Goal: Transaction & Acquisition: Purchase product/service

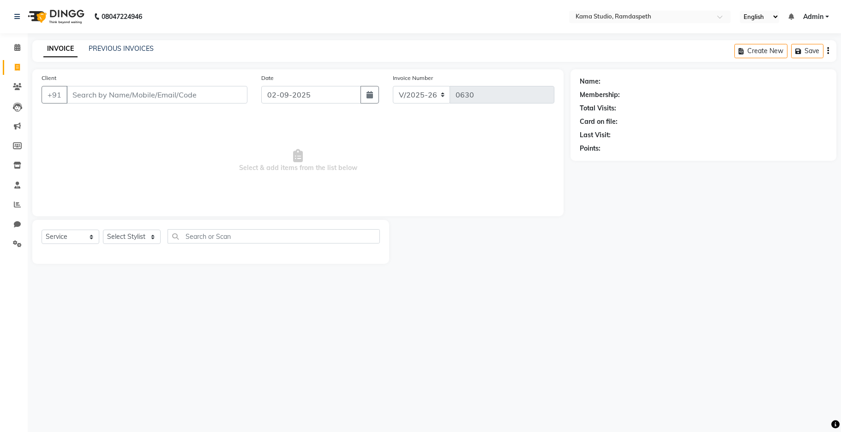
select select "7582"
select select "service"
click at [19, 84] on icon at bounding box center [17, 86] width 9 height 7
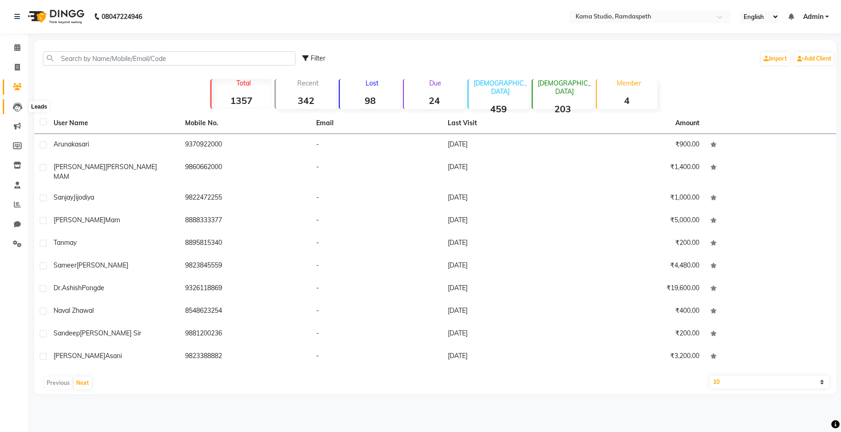
click at [16, 105] on icon at bounding box center [17, 106] width 9 height 9
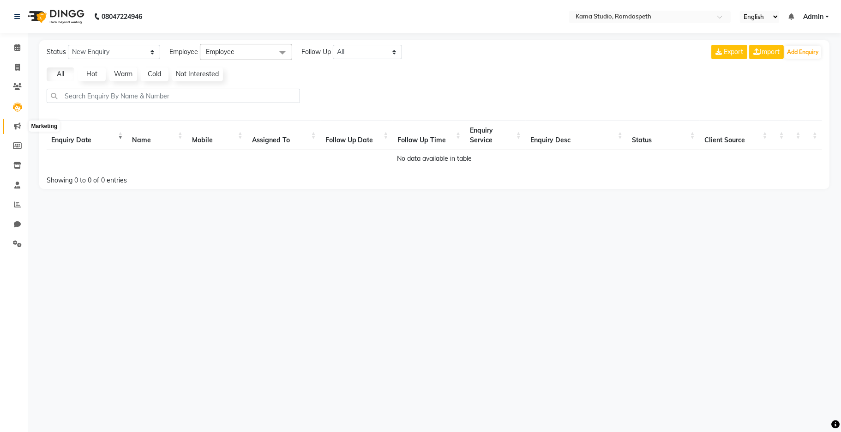
click at [17, 125] on icon at bounding box center [17, 125] width 7 height 7
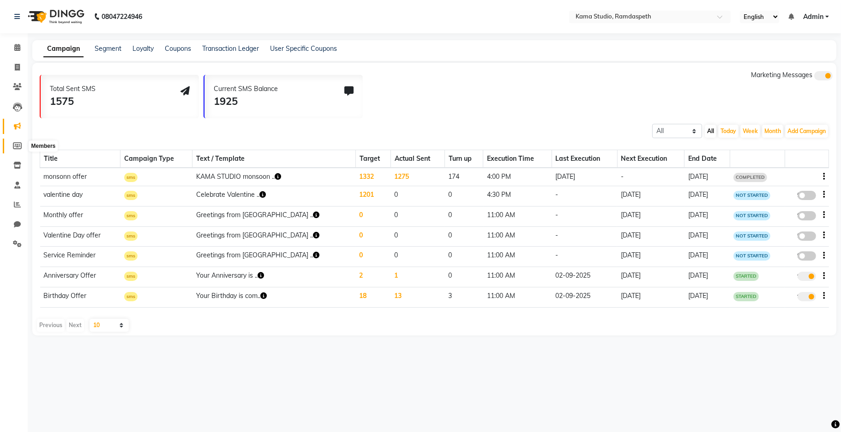
click at [16, 147] on icon at bounding box center [17, 145] width 9 height 7
select select
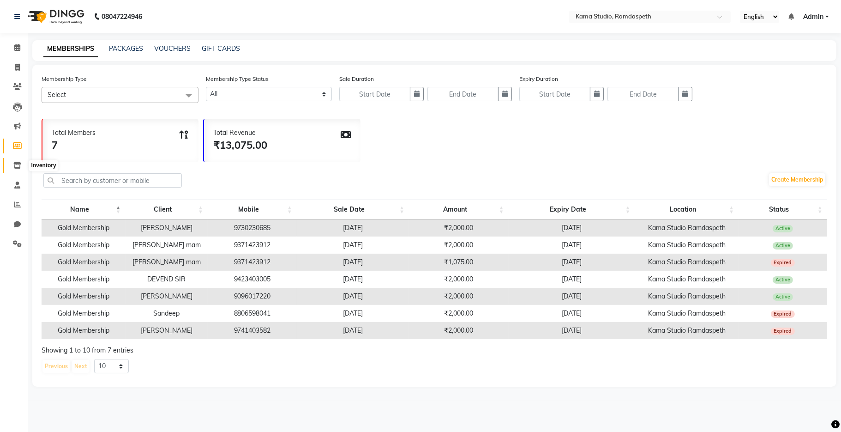
click at [17, 162] on span at bounding box center [17, 165] width 16 height 11
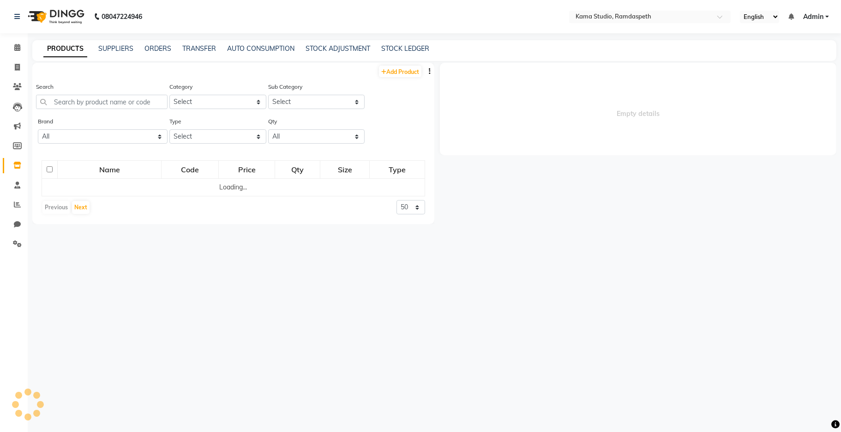
select select
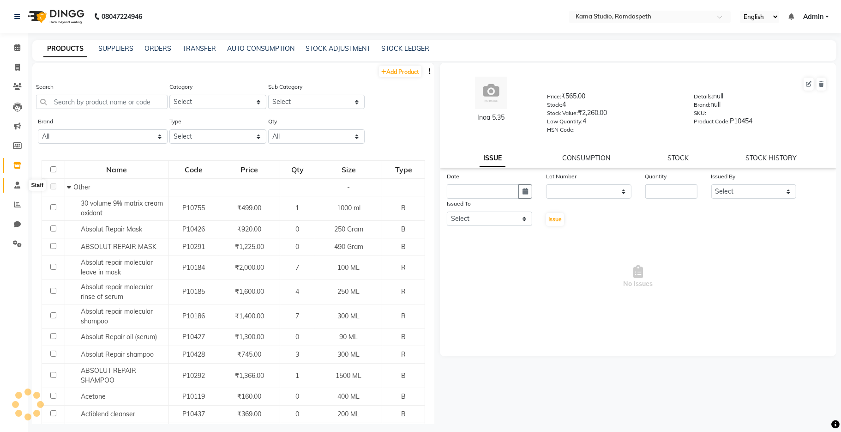
click at [16, 185] on icon at bounding box center [17, 184] width 6 height 7
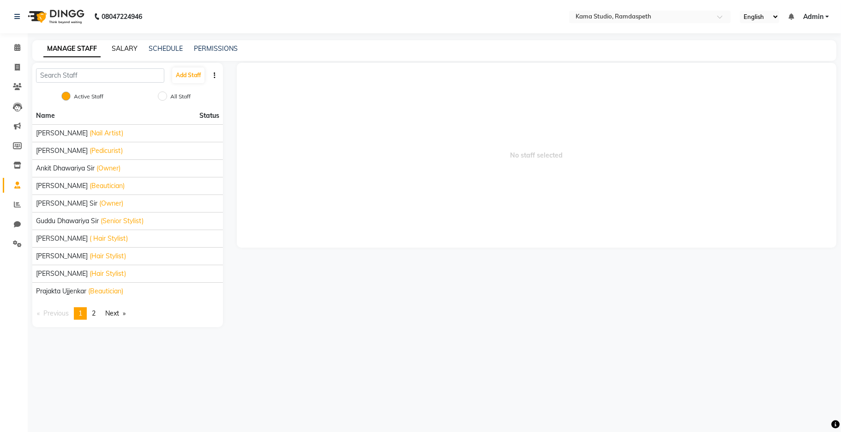
click at [120, 50] on link "SALARY" at bounding box center [125, 48] width 26 height 8
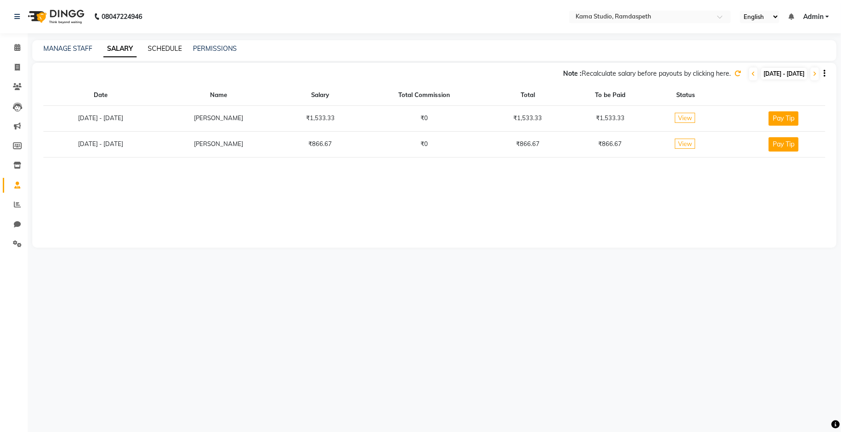
click at [168, 46] on link "SCHEDULE" at bounding box center [165, 48] width 34 height 8
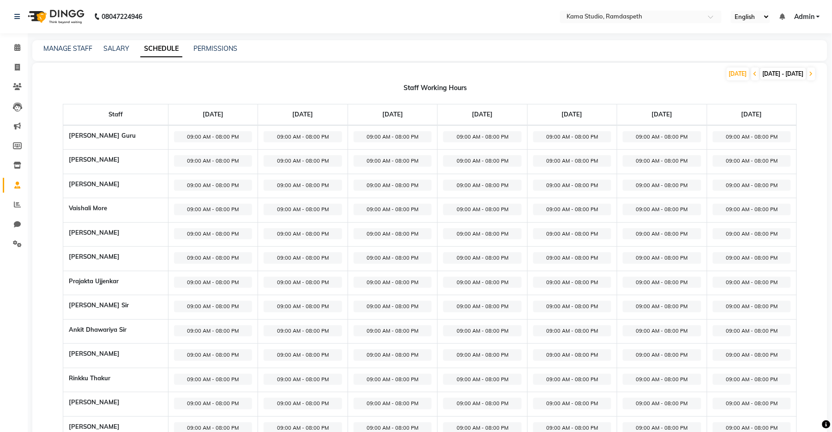
click at [240, 131] on span "09:00 AM - 08:00 PM" at bounding box center [213, 137] width 78 height 12
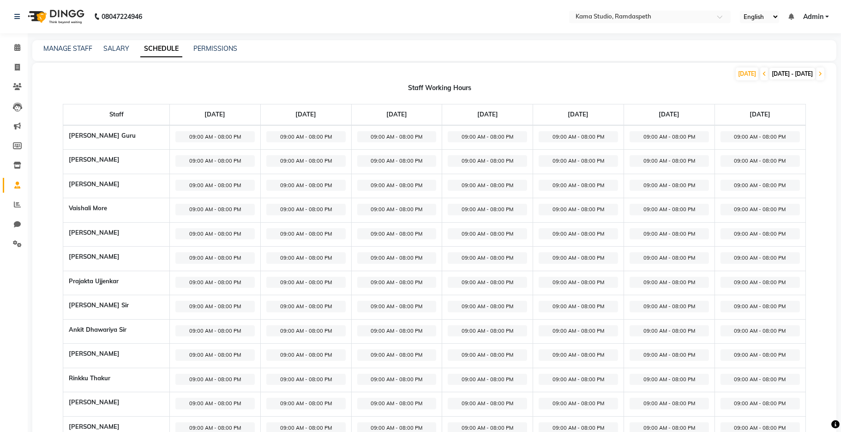
select select "09:00 AM"
select select "08:00 PM"
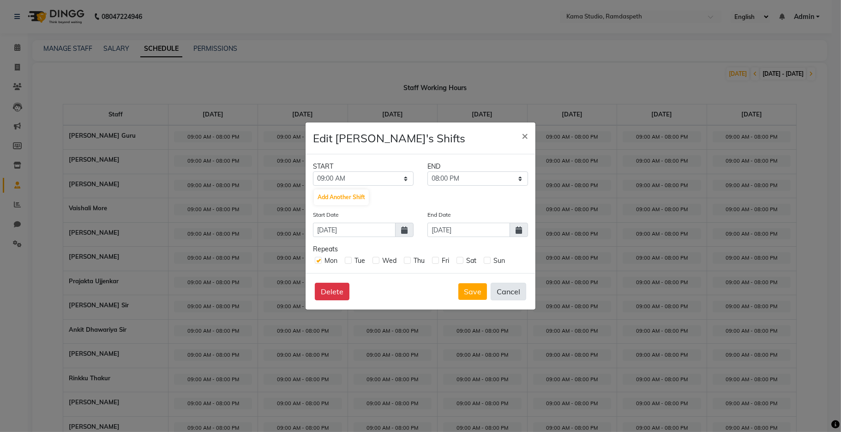
click at [510, 293] on button "Cancel" at bounding box center [509, 291] width 36 height 18
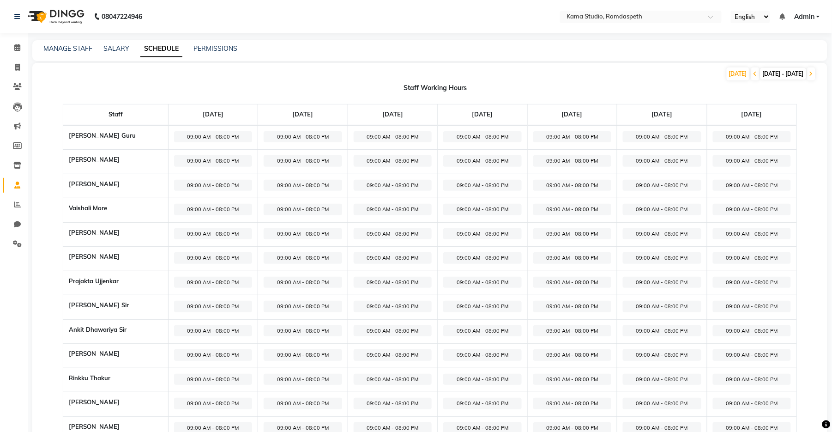
click at [208, 163] on span "09:00 AM - 08:00 PM" at bounding box center [213, 161] width 78 height 12
select select "09:00 AM"
select select "08:00 PM"
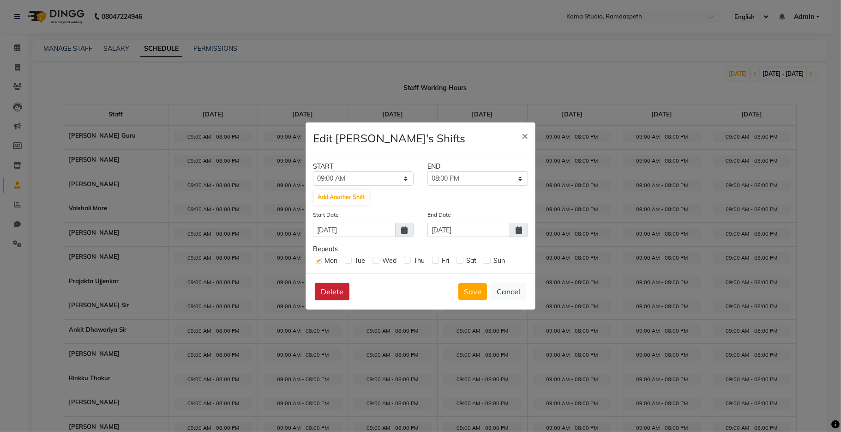
click at [341, 293] on button "Delete" at bounding box center [332, 291] width 35 height 18
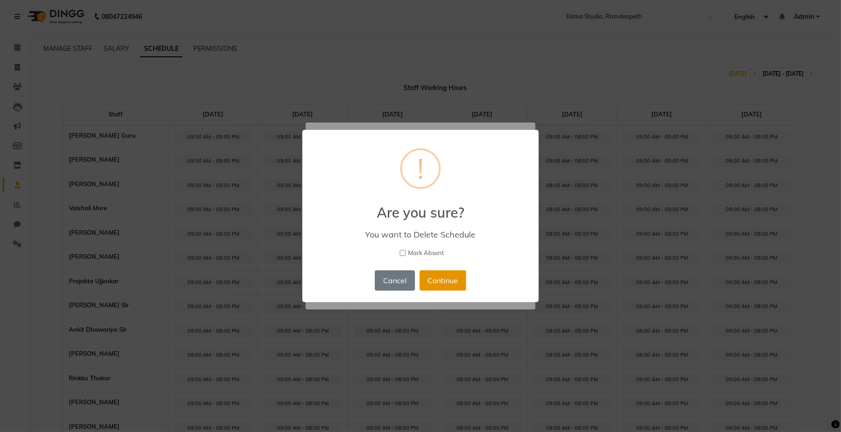
click at [448, 285] on button "Continue" at bounding box center [443, 280] width 47 height 20
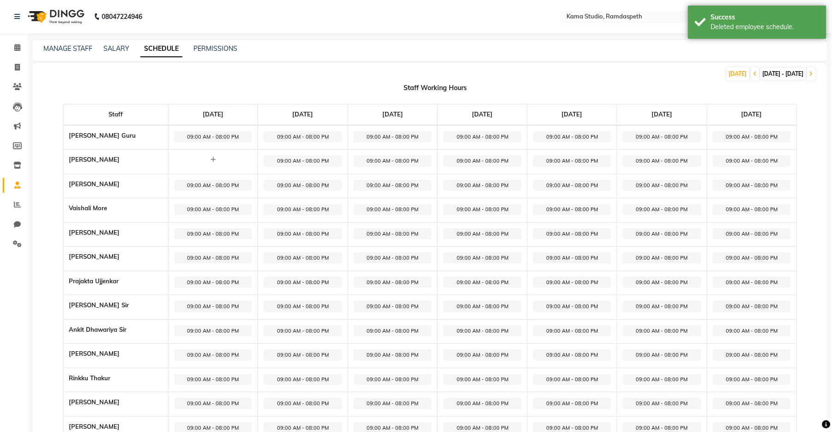
click at [216, 159] on icon at bounding box center [212, 159] width 5 height 6
select select "09:00 AM"
select select "10:00 PM"
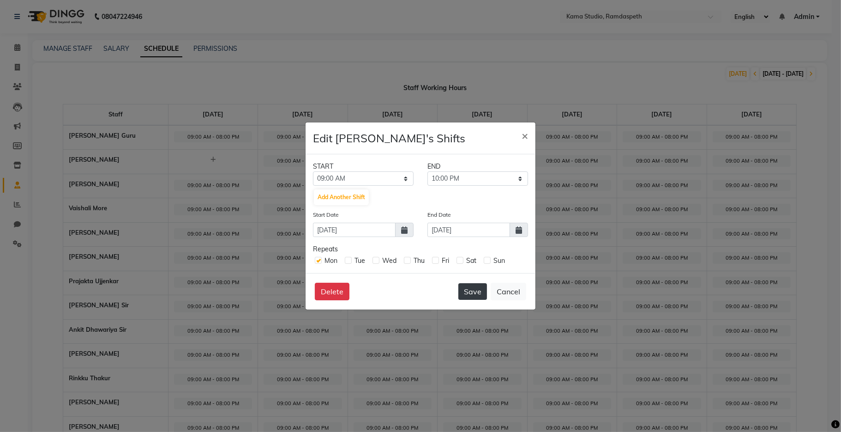
click at [479, 292] on button "Save" at bounding box center [472, 291] width 29 height 17
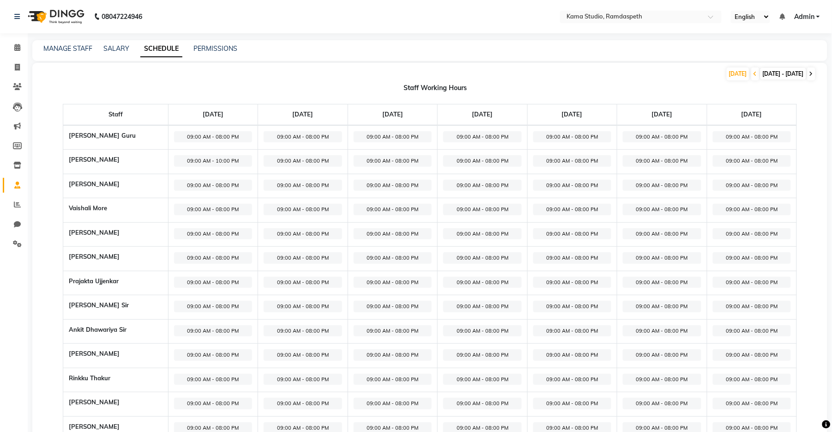
click at [809, 75] on span at bounding box center [811, 73] width 8 height 13
click at [813, 74] on span at bounding box center [811, 73] width 8 height 13
click at [753, 73] on icon at bounding box center [755, 74] width 4 height 6
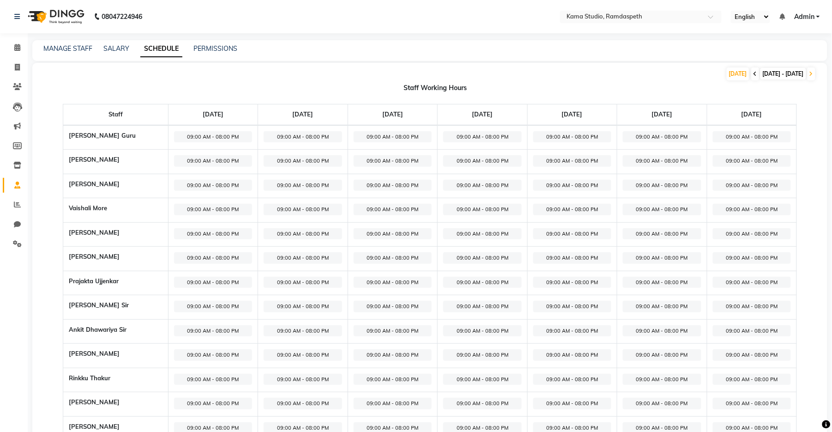
click at [753, 73] on icon at bounding box center [755, 74] width 4 height 6
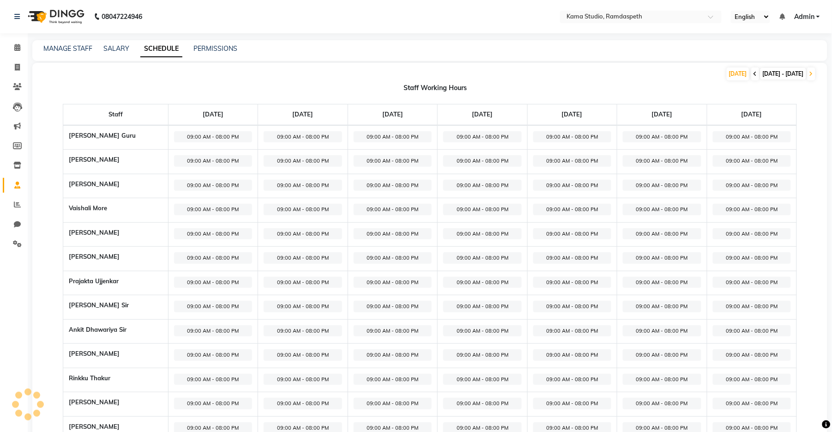
click at [753, 73] on icon at bounding box center [755, 74] width 4 height 6
click at [205, 162] on span "09:00 AM - 08:00 PM" at bounding box center [213, 161] width 78 height 12
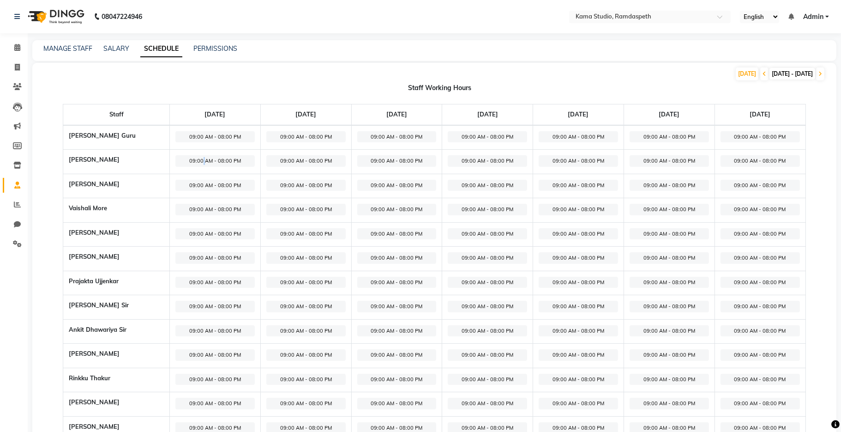
select select "09:00 AM"
select select "08:00 PM"
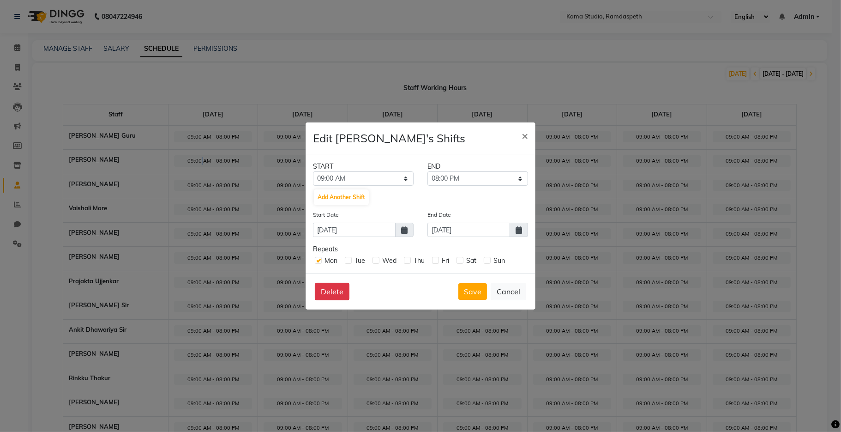
click at [205, 162] on ngb-modal-window "Edit [PERSON_NAME]'s Shifts × START END 12:00 AM 12:15 AM 12:30 AM 12:45 AM 01:…" at bounding box center [420, 216] width 841 height 432
click at [511, 294] on button "Cancel" at bounding box center [509, 291] width 36 height 18
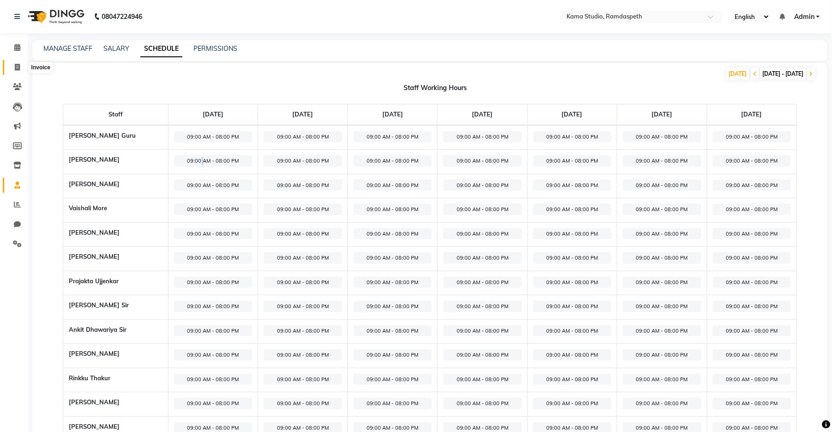
click at [12, 67] on span at bounding box center [17, 67] width 16 height 11
select select "service"
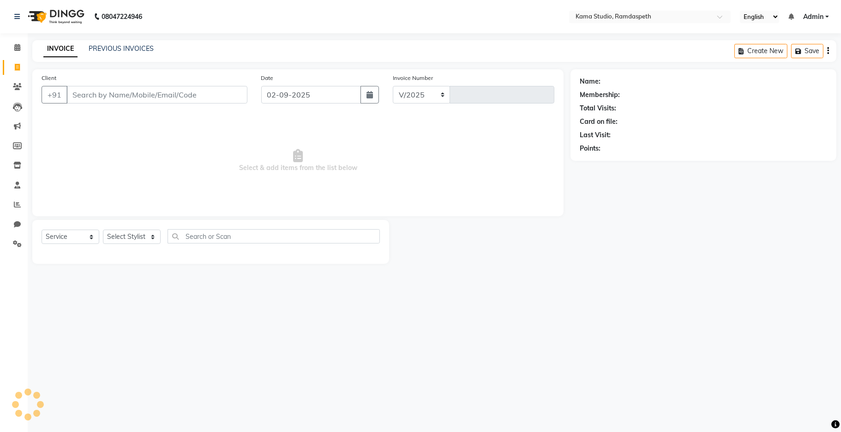
select select "7582"
type input "0630"
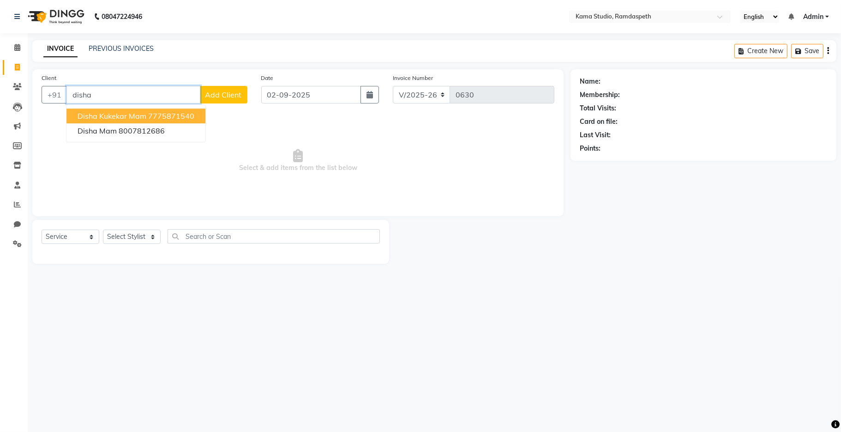
click at [126, 116] on span "Disha Kukekar mam" at bounding box center [112, 115] width 69 height 9
type input "7775871540"
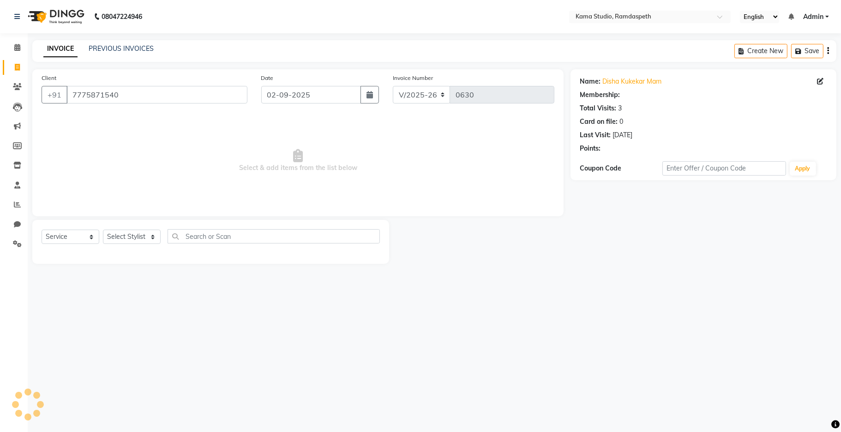
select select "1: Object"
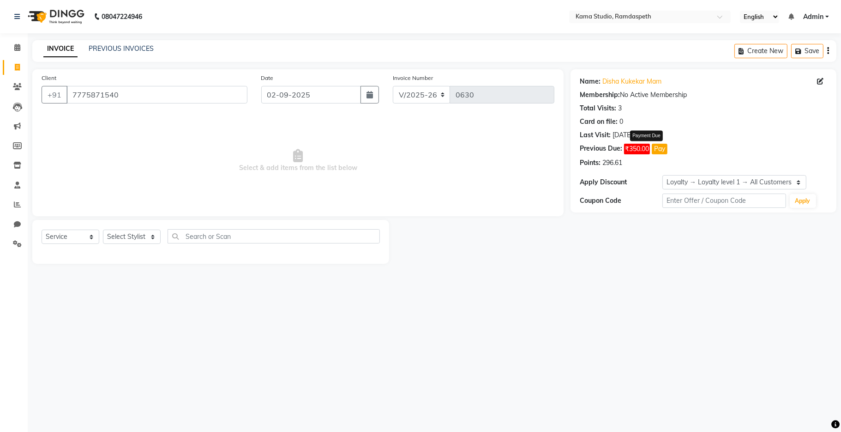
click at [629, 150] on span "₹350.00" at bounding box center [637, 149] width 26 height 11
click at [662, 153] on button "Pay" at bounding box center [660, 149] width 16 height 11
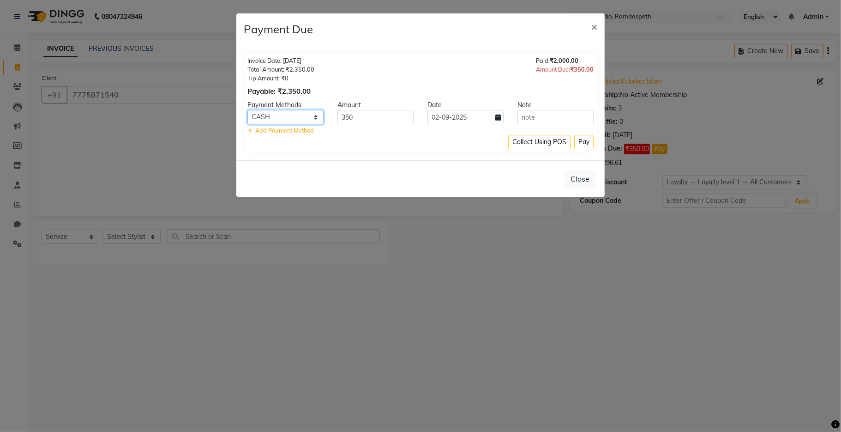
click at [269, 114] on select "CARD CASH ONLINE" at bounding box center [285, 117] width 76 height 14
select select "3"
click at [247, 110] on select "CARD CASH ONLINE" at bounding box center [285, 117] width 76 height 14
click at [581, 146] on button "Pay" at bounding box center [583, 142] width 19 height 14
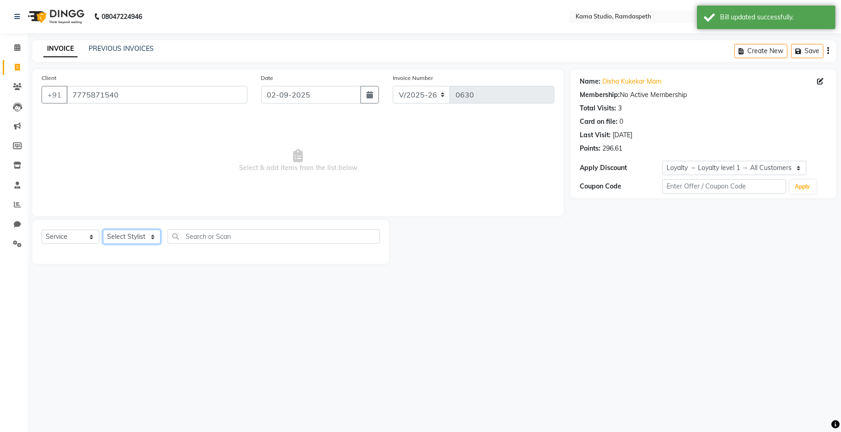
click at [140, 234] on select "Select Stylist [PERSON_NAME] [PERSON_NAME] Ankit Dhawariya [PERSON_NAME] Sir [P…" at bounding box center [132, 236] width 58 height 14
select select "67159"
click at [103, 230] on select "Select Stylist [PERSON_NAME] [PERSON_NAME] Ankit Dhawariya [PERSON_NAME] Sir [P…" at bounding box center [132, 236] width 58 height 14
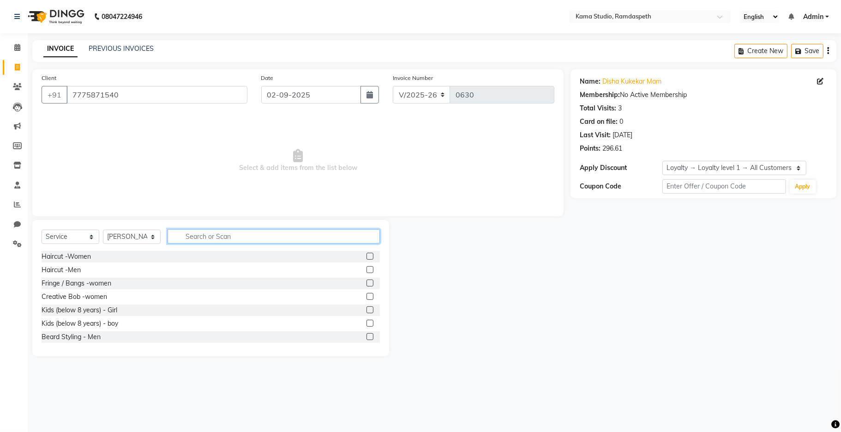
click at [215, 232] on input "text" at bounding box center [274, 236] width 212 height 14
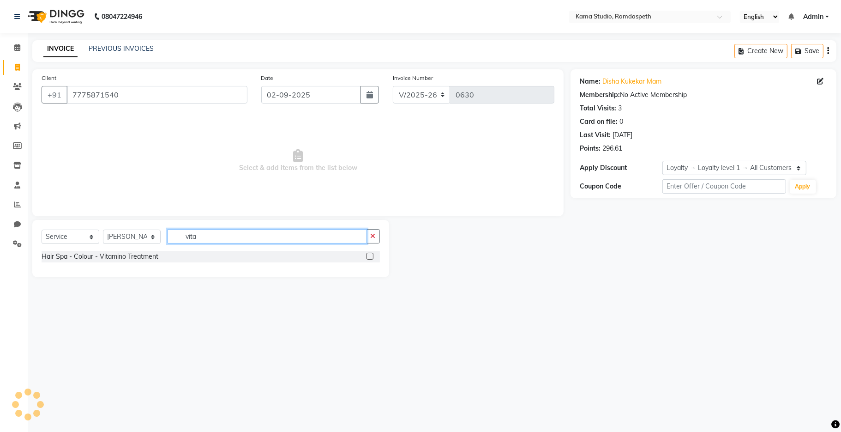
type input "vita"
click at [371, 258] on label at bounding box center [369, 255] width 7 height 7
click at [371, 258] on input "checkbox" at bounding box center [369, 256] width 6 height 6
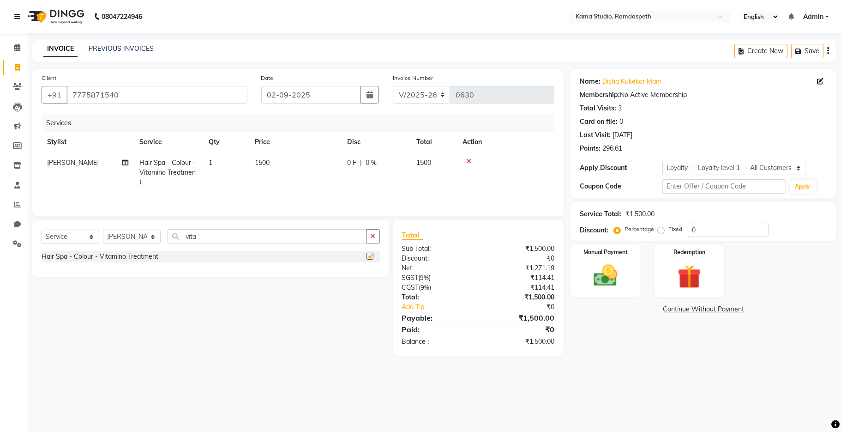
checkbox input "false"
click at [305, 159] on td "1500" at bounding box center [295, 172] width 92 height 40
select select "67159"
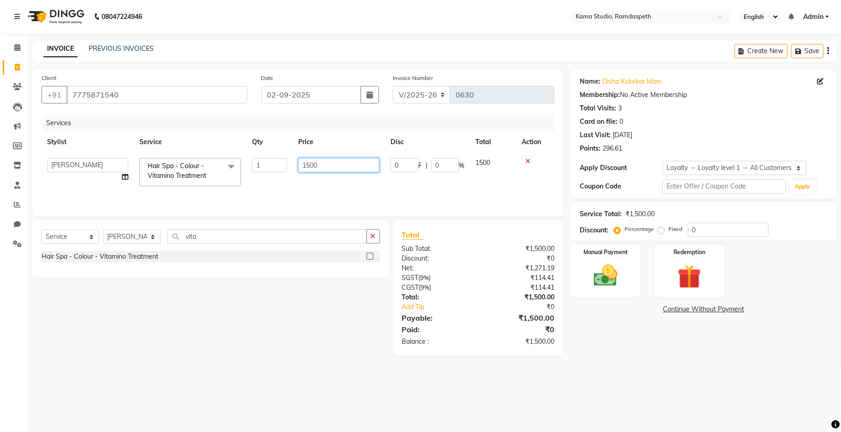
drag, startPoint x: 319, startPoint y: 167, endPoint x: 291, endPoint y: 164, distance: 27.8
click at [291, 164] on tr "[PERSON_NAME] [PERSON_NAME] Ankit Dhawariya [PERSON_NAME] Devendra Dhawariya Si…" at bounding box center [298, 171] width 513 height 39
type input "2000"
click at [342, 192] on div "Services Stylist Service Qty Price Disc Total Action [PERSON_NAME] [PERSON_NAME…" at bounding box center [298, 160] width 513 height 92
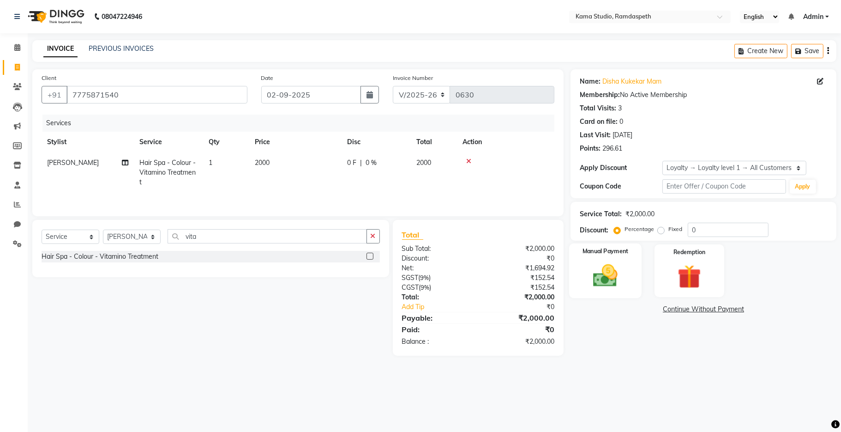
drag, startPoint x: 614, startPoint y: 295, endPoint x: 637, endPoint y: 257, distance: 45.1
click at [614, 294] on div "Manual Payment" at bounding box center [605, 270] width 72 height 54
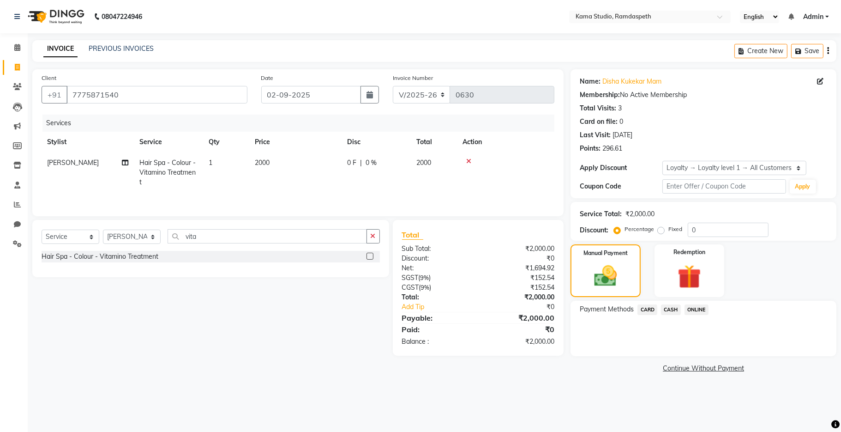
click at [668, 229] on label "Fixed" at bounding box center [675, 229] width 14 height 8
click at [660, 229] on input "Fixed" at bounding box center [663, 229] width 6 height 6
radio input "true"
click at [696, 311] on span "ONLINE" at bounding box center [696, 309] width 24 height 11
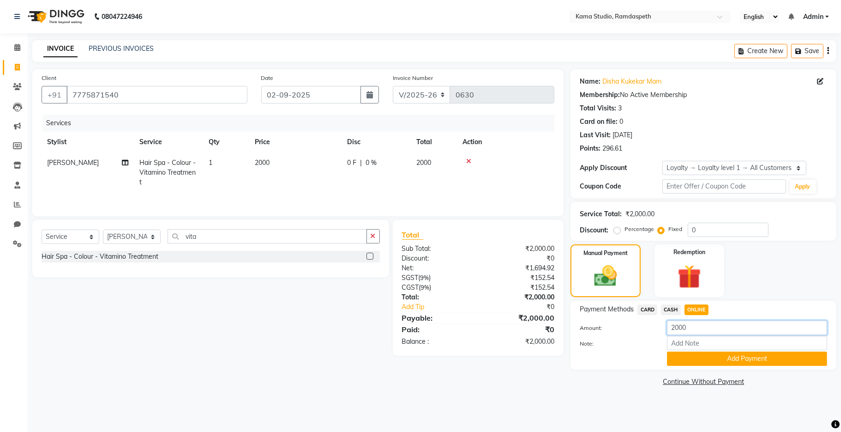
drag, startPoint x: 686, startPoint y: 325, endPoint x: 657, endPoint y: 325, distance: 29.5
click at [657, 325] on div "Amount: 2000" at bounding box center [703, 328] width 261 height 16
type input "100"
click at [721, 357] on button "Add Payment" at bounding box center [747, 358] width 160 height 14
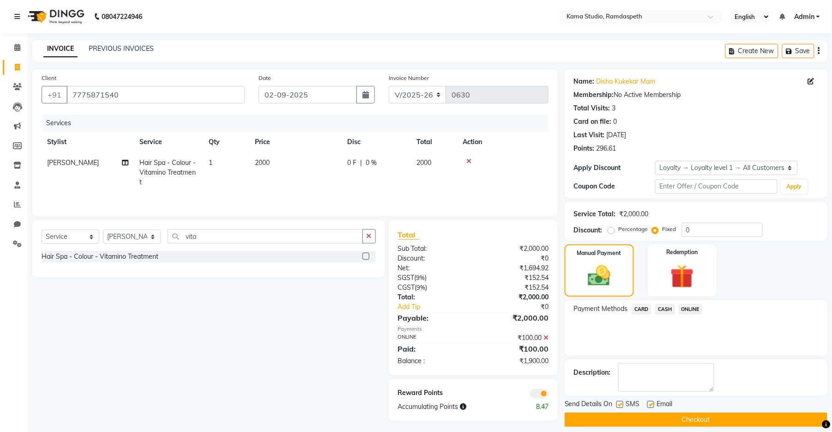
drag, startPoint x: 617, startPoint y: 403, endPoint x: 628, endPoint y: 405, distance: 11.7
click at [617, 403] on label at bounding box center [619, 404] width 7 height 7
click at [617, 403] on input "checkbox" at bounding box center [619, 405] width 6 height 6
checkbox input "false"
click at [651, 406] on label at bounding box center [650, 404] width 7 height 7
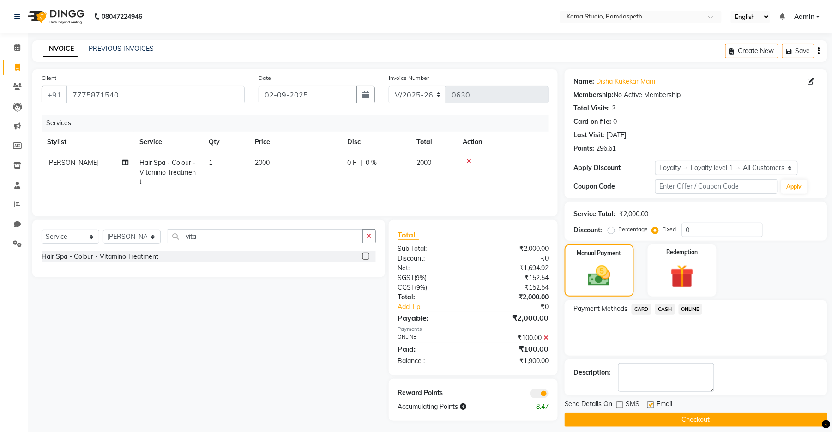
click at [651, 406] on input "checkbox" at bounding box center [650, 405] width 6 height 6
checkbox input "false"
click at [641, 420] on button "Checkout" at bounding box center [695, 419] width 263 height 14
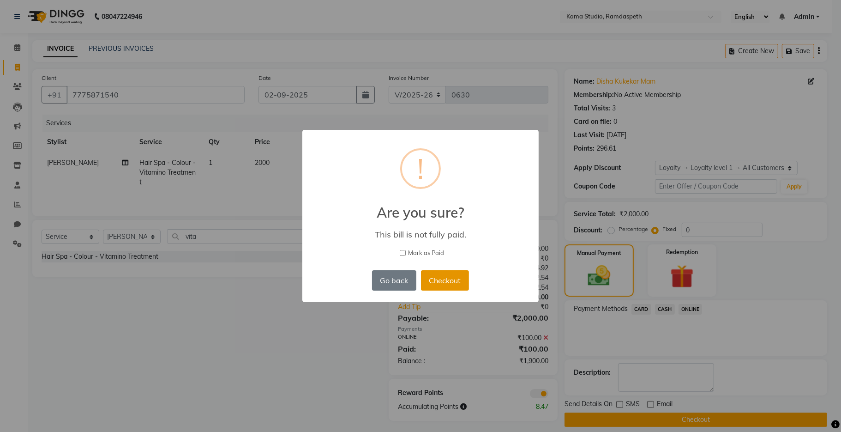
click at [439, 275] on button "Checkout" at bounding box center [445, 280] width 48 height 20
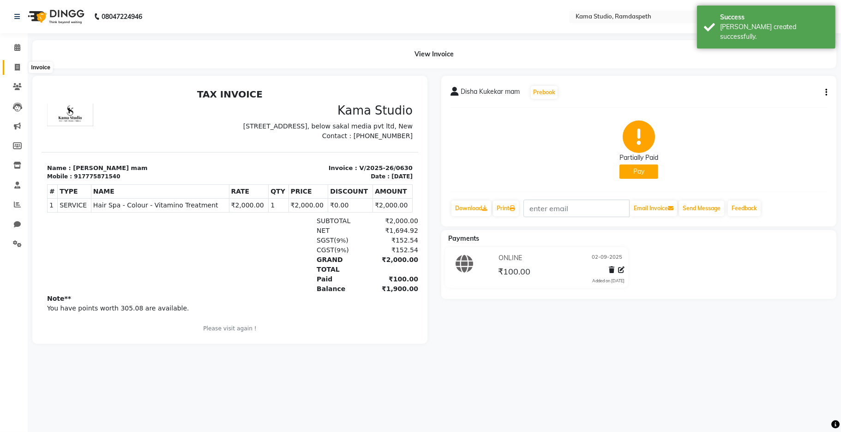
click at [13, 66] on span at bounding box center [17, 67] width 16 height 11
select select "7582"
select select "service"
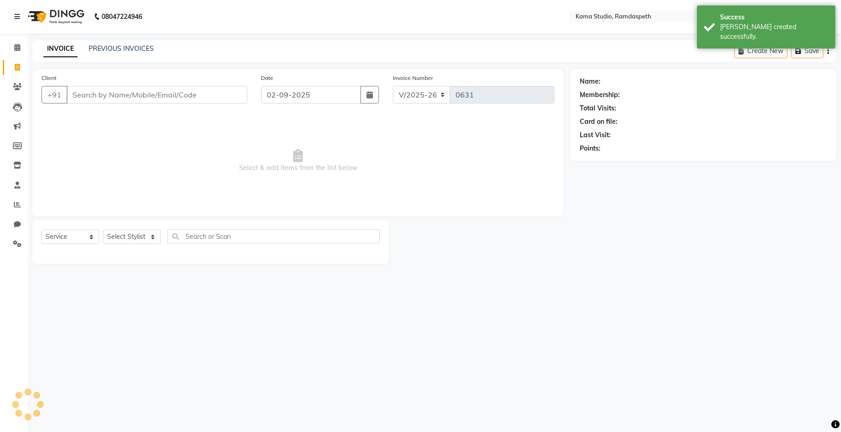
click at [103, 54] on div "INVOICE PREVIOUS INVOICES" at bounding box center [98, 49] width 132 height 11
click at [104, 47] on link "PREVIOUS INVOICES" at bounding box center [121, 48] width 65 height 8
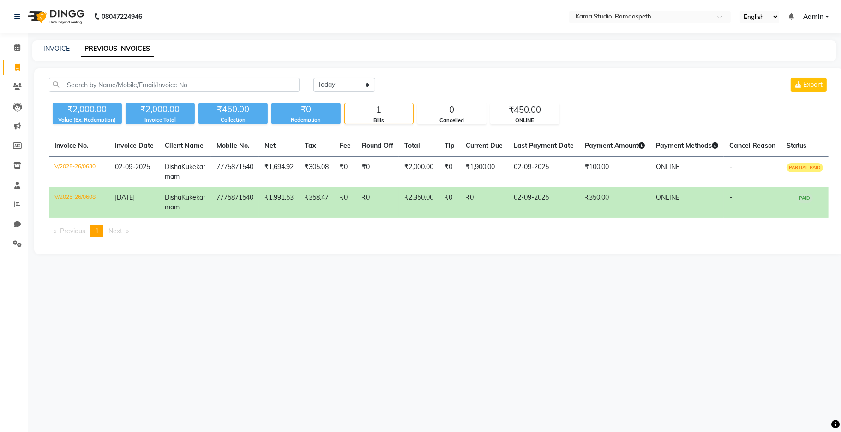
drag, startPoint x: 117, startPoint y: 48, endPoint x: 195, endPoint y: 104, distance: 95.8
click at [195, 104] on main "INVOICE PREVIOUS INVOICES [DATE] [DATE] Custom Range Export ₹2,000.00 Value (Ex…" at bounding box center [434, 154] width 813 height 228
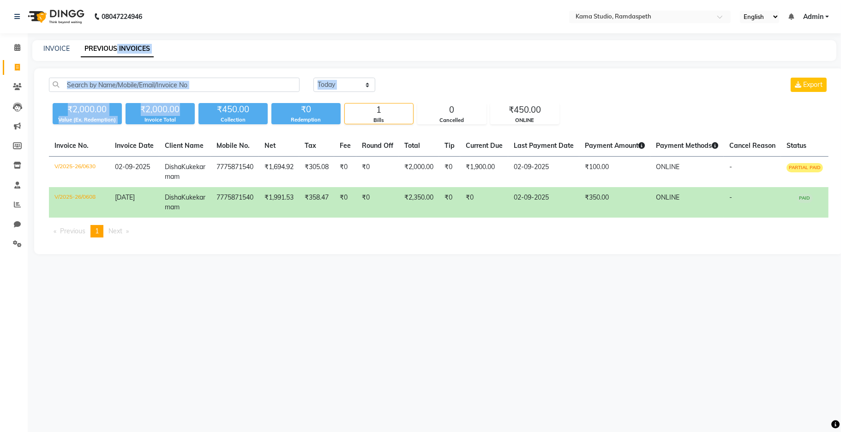
click at [249, 42] on div "INVOICE PREVIOUS INVOICES" at bounding box center [434, 50] width 804 height 21
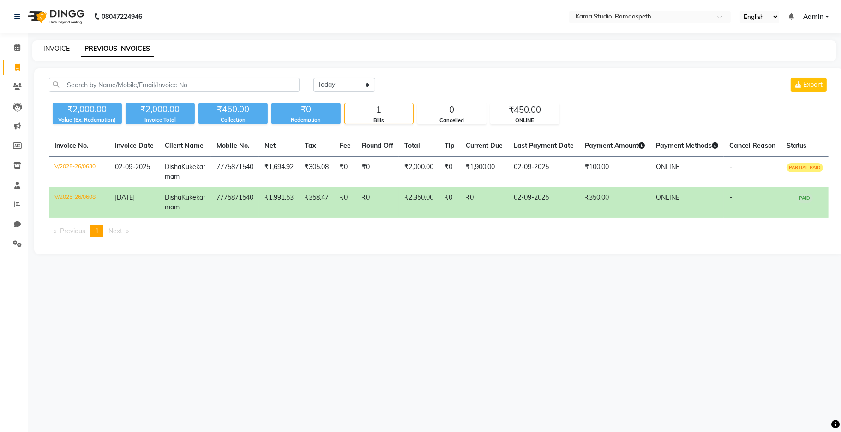
click at [52, 49] on link "INVOICE" at bounding box center [56, 48] width 26 height 8
select select "service"
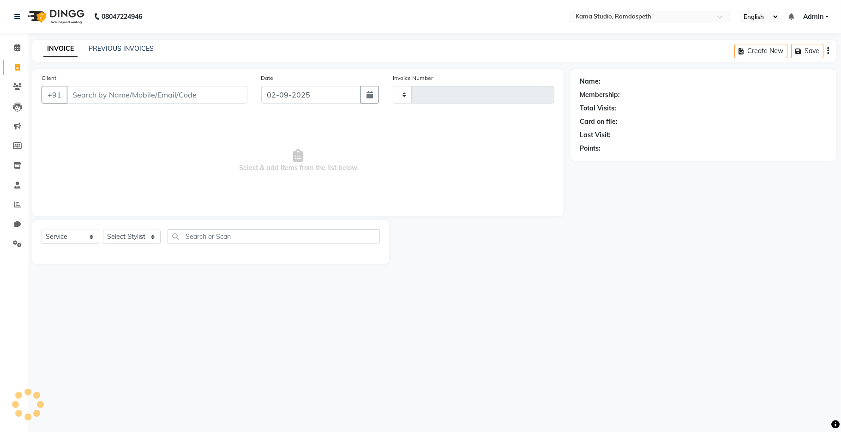
type input "0631"
select select "7582"
click at [105, 96] on input "Client" at bounding box center [156, 95] width 181 height 18
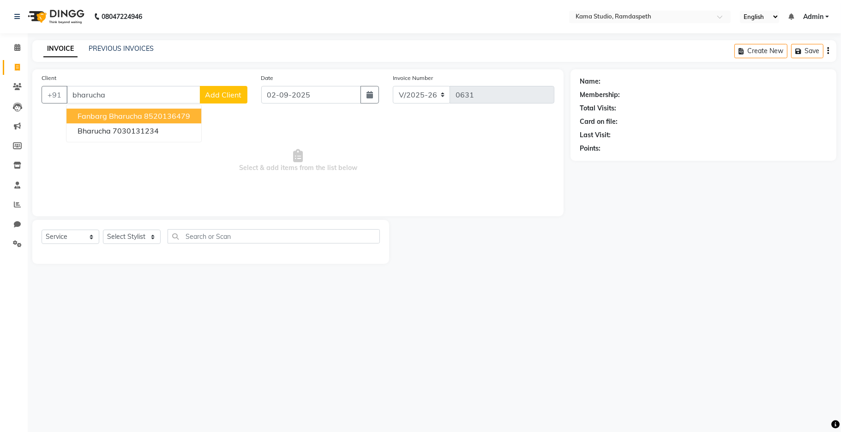
click at [118, 116] on span "Fanbarg Bharucha" at bounding box center [110, 115] width 65 height 9
type input "8520136479"
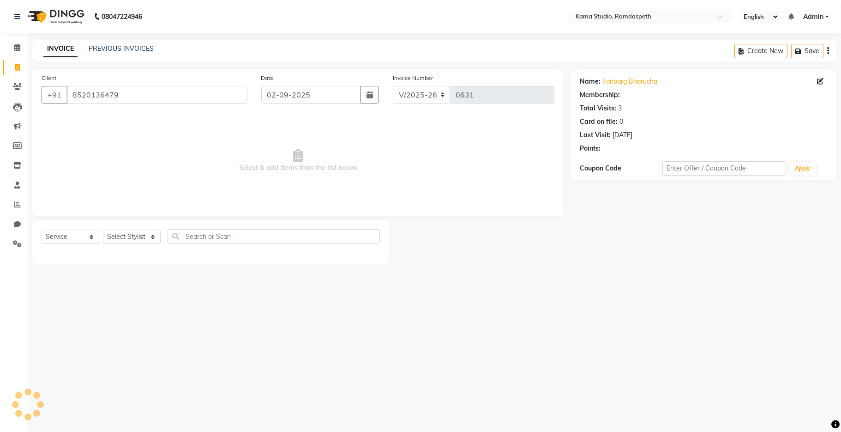
select select "1: Object"
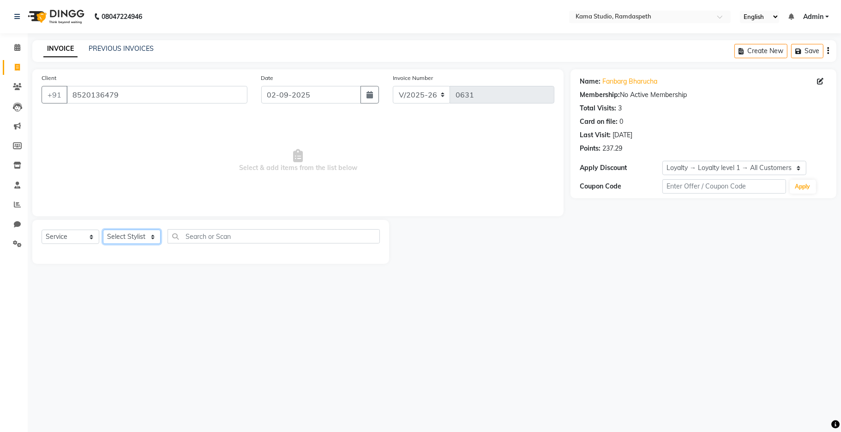
click at [132, 240] on select "Select Stylist [PERSON_NAME] [PERSON_NAME] Ankit Dhawariya [PERSON_NAME] Sir [P…" at bounding box center [132, 236] width 58 height 14
select select "67948"
click at [103, 230] on select "Select Stylist [PERSON_NAME] [PERSON_NAME] Ankit Dhawariya [PERSON_NAME] Sir [P…" at bounding box center [132, 236] width 58 height 14
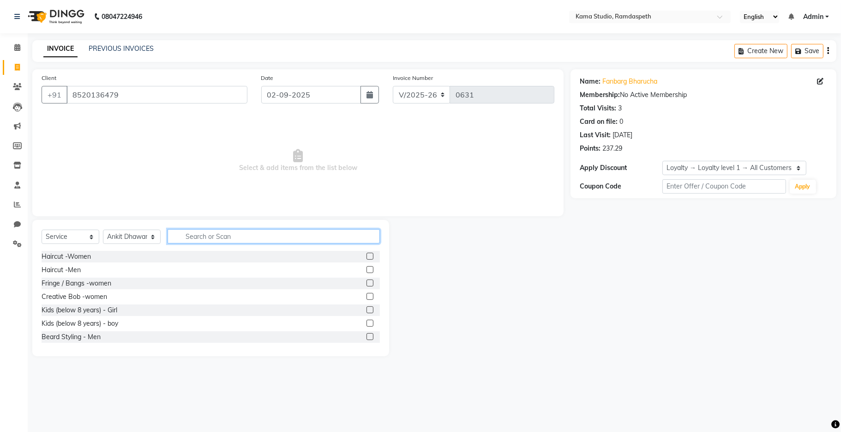
click at [203, 234] on input "text" at bounding box center [274, 236] width 212 height 14
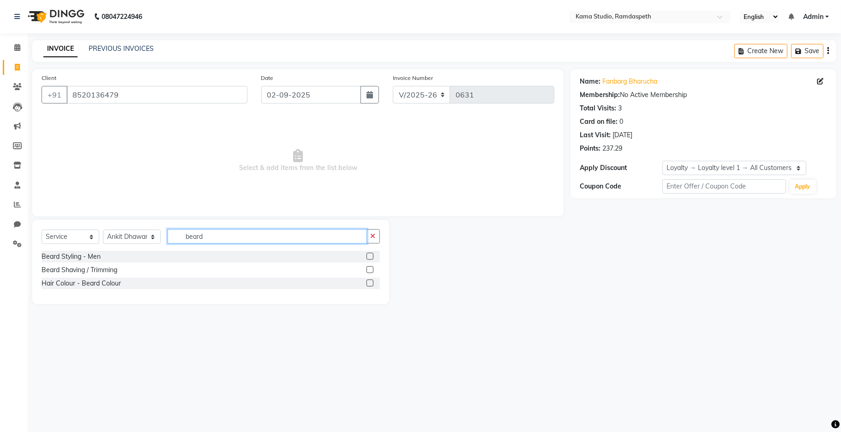
type input "beard"
click at [371, 257] on label at bounding box center [369, 255] width 7 height 7
click at [371, 257] on input "checkbox" at bounding box center [369, 256] width 6 height 6
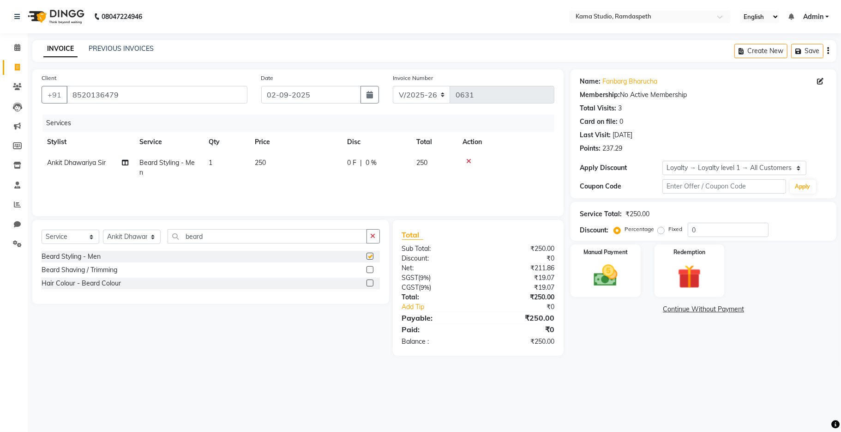
checkbox input "false"
click at [630, 265] on div "Manual Payment" at bounding box center [605, 270] width 72 height 54
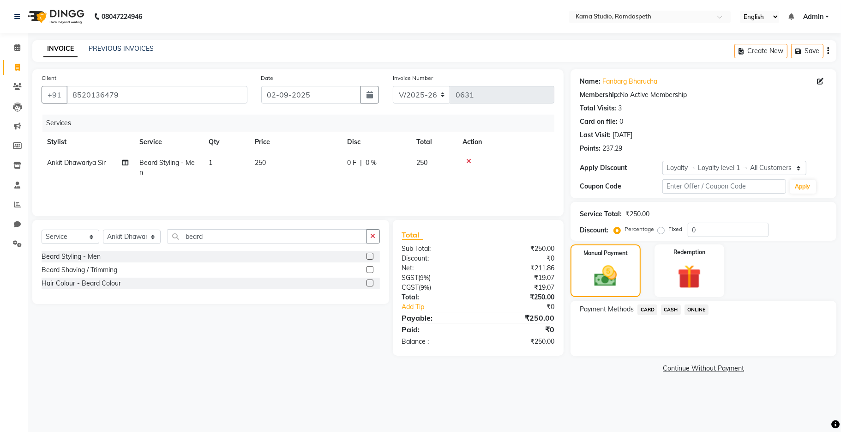
click at [668, 227] on label "Fixed" at bounding box center [675, 229] width 14 height 8
click at [660, 227] on input "Fixed" at bounding box center [663, 229] width 6 height 6
radio input "true"
click at [669, 309] on span "CASH" at bounding box center [671, 309] width 20 height 11
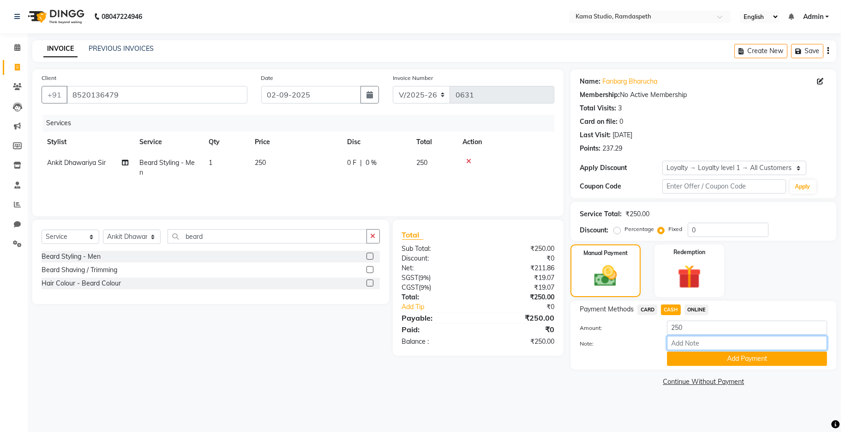
click at [683, 342] on input "Note:" at bounding box center [747, 343] width 160 height 14
type input "2"
type input "150 All Ready Paid"
click at [749, 360] on button "Add Payment" at bounding box center [747, 358] width 160 height 14
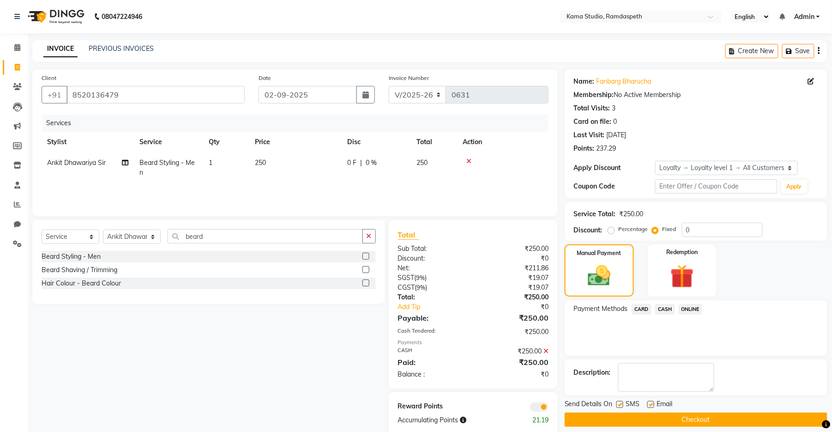
click at [621, 403] on label at bounding box center [619, 404] width 7 height 7
click at [621, 403] on input "checkbox" at bounding box center [619, 405] width 6 height 6
checkbox input "false"
click at [648, 402] on label at bounding box center [650, 404] width 7 height 7
click at [648, 402] on input "checkbox" at bounding box center [650, 405] width 6 height 6
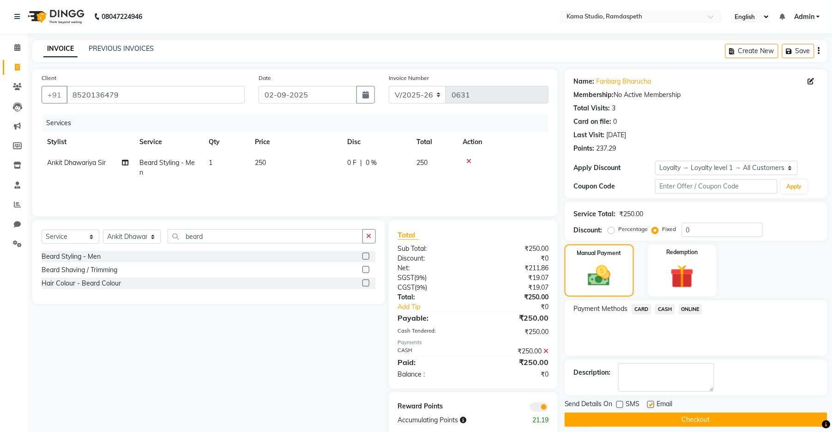
checkbox input "false"
click at [633, 414] on button "Checkout" at bounding box center [695, 419] width 263 height 14
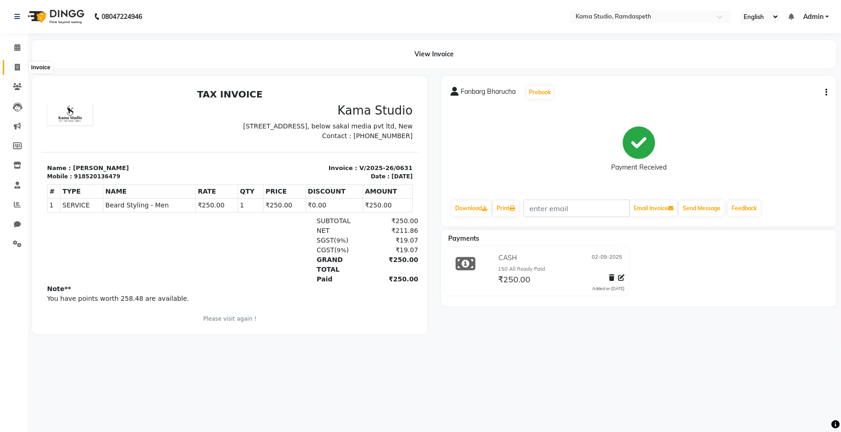
click at [18, 68] on icon at bounding box center [17, 67] width 5 height 7
select select "7582"
select select "service"
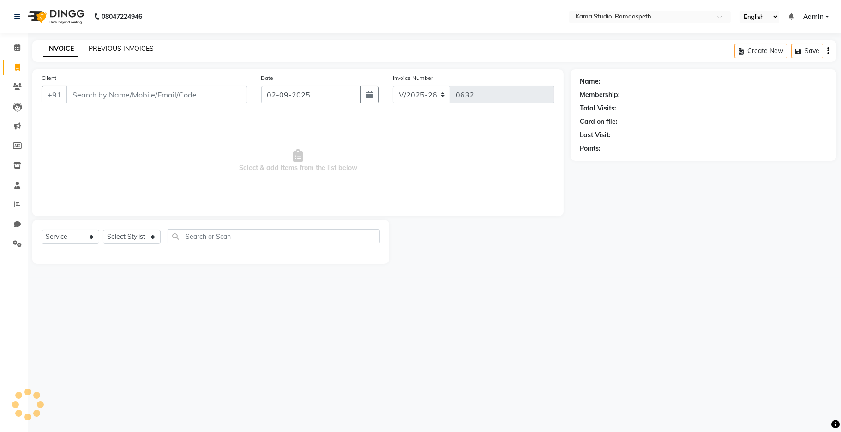
click at [104, 48] on link "PREVIOUS INVOICES" at bounding box center [121, 48] width 65 height 8
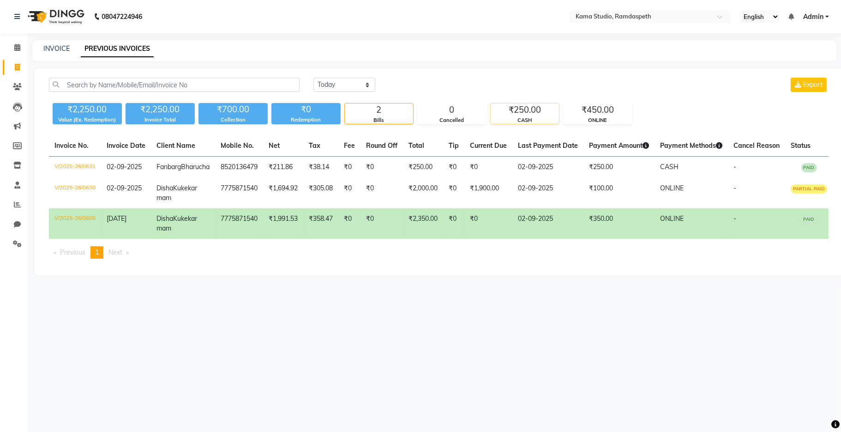
click at [510, 108] on div "₹250.00" at bounding box center [525, 109] width 68 height 13
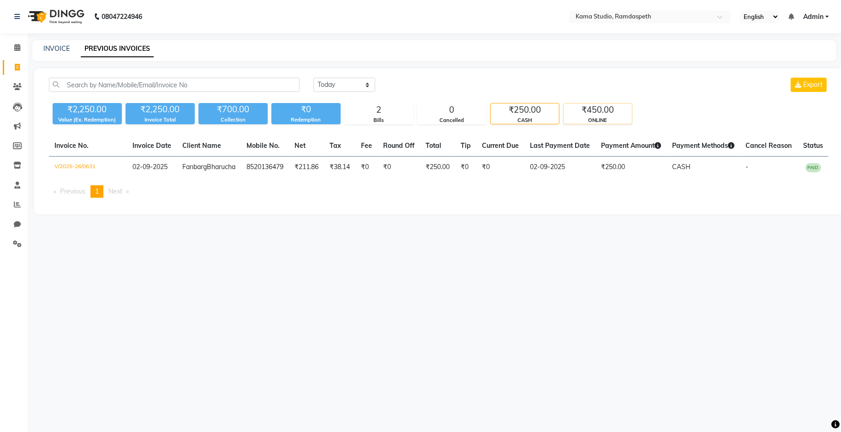
click at [592, 114] on div "₹450.00" at bounding box center [598, 109] width 68 height 13
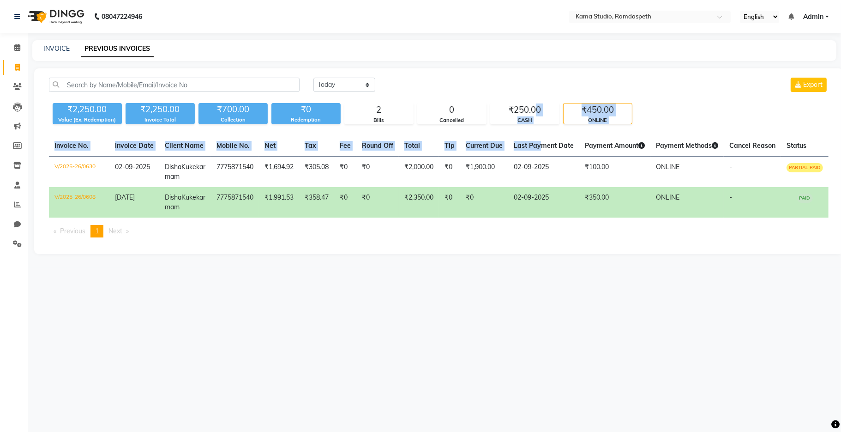
drag, startPoint x: 535, startPoint y: 112, endPoint x: 537, endPoint y: 135, distance: 23.2
click at [537, 135] on div "[DATE] [DATE] Custom Range Export ₹2,250.00 Value (Ex. Redemption) ₹2,250.00 In…" at bounding box center [438, 161] width 809 height 186
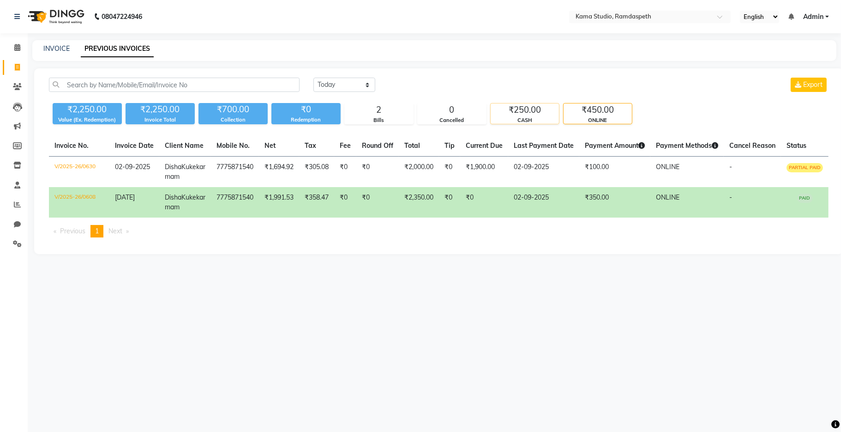
click at [528, 116] on div "CASH" at bounding box center [525, 120] width 68 height 8
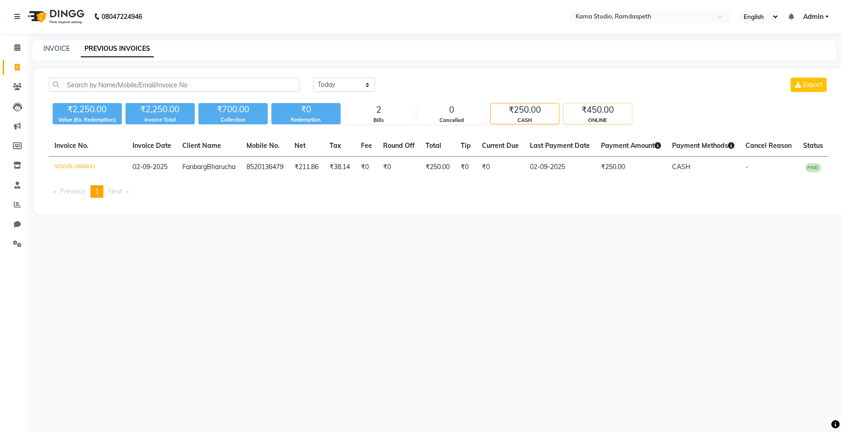
click at [593, 118] on div "ONLINE" at bounding box center [598, 120] width 68 height 8
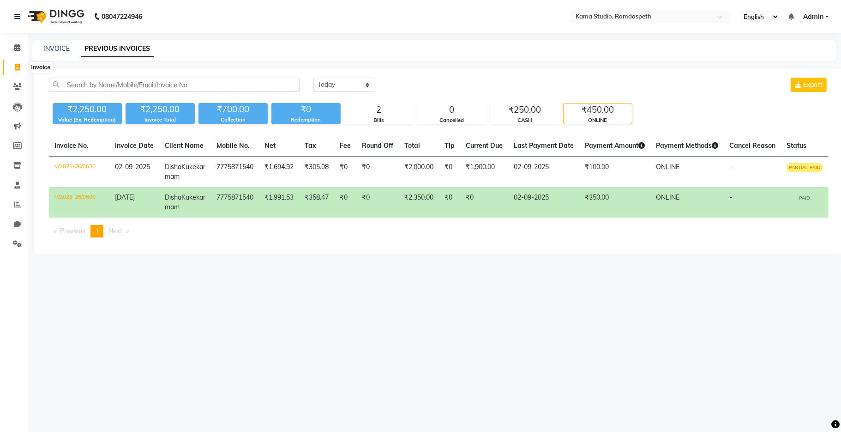
click at [16, 66] on icon at bounding box center [17, 67] width 5 height 7
select select "service"
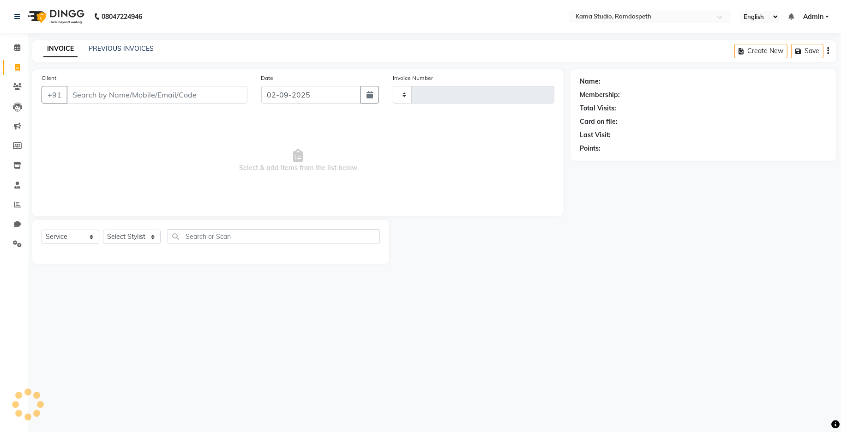
type input "0632"
select select "7582"
click at [97, 51] on link "PREVIOUS INVOICES" at bounding box center [121, 48] width 65 height 8
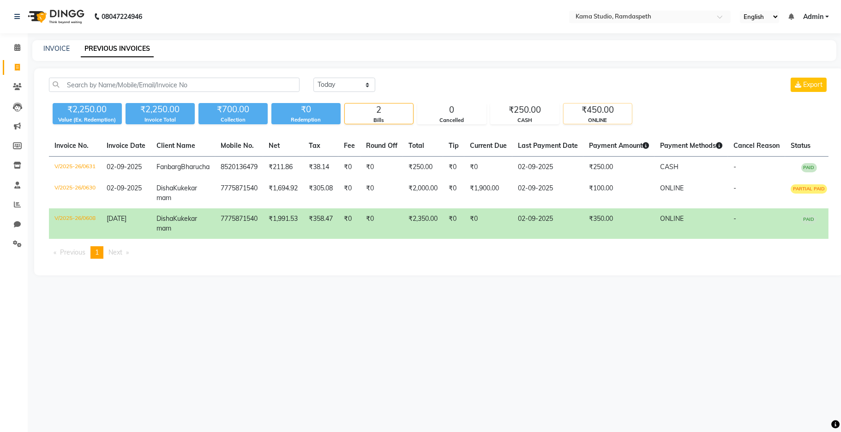
click at [611, 113] on div "₹450.00" at bounding box center [598, 109] width 68 height 13
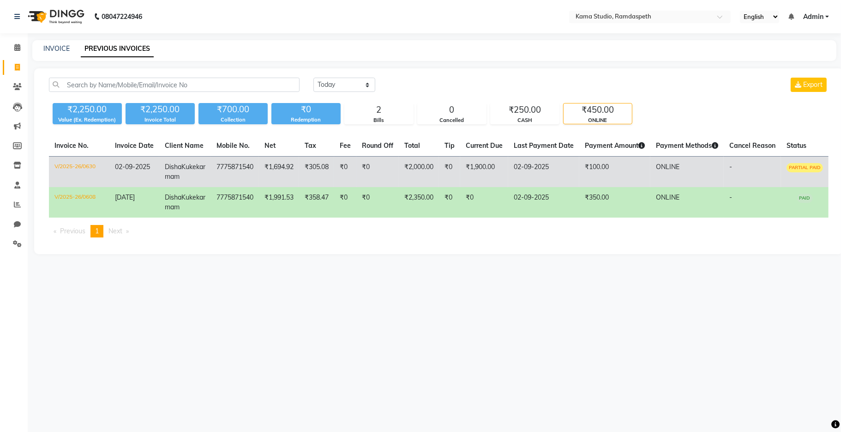
click at [240, 168] on td "7775871540" at bounding box center [235, 171] width 48 height 31
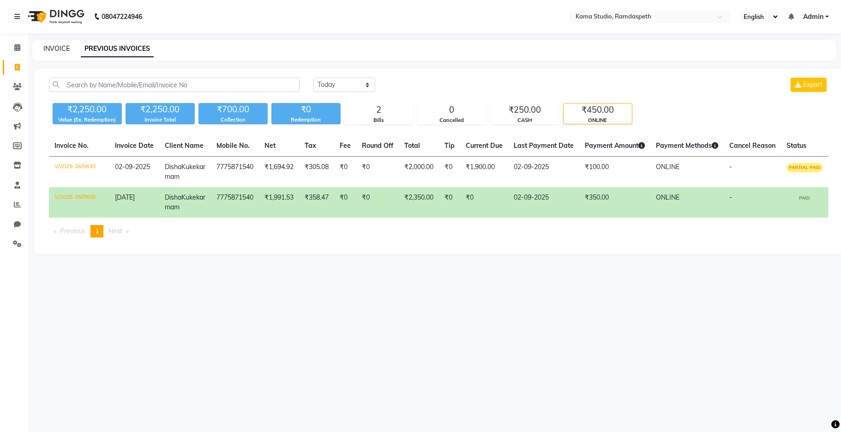
click at [63, 46] on link "INVOICE" at bounding box center [56, 48] width 26 height 8
select select "7582"
select select "service"
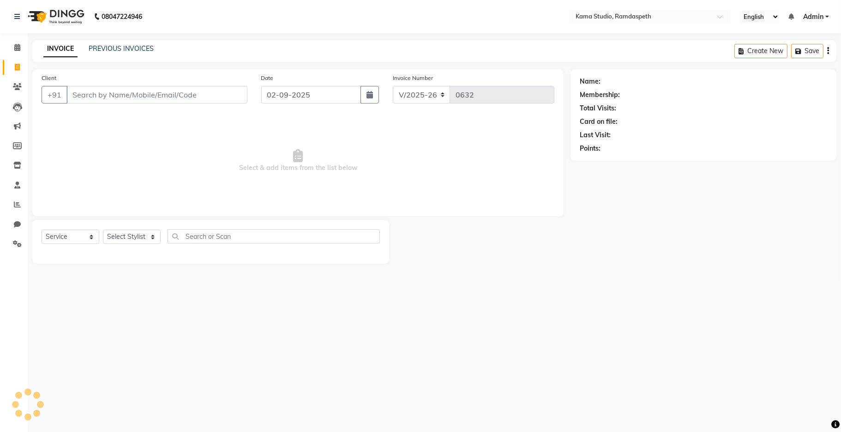
click at [116, 86] on input "Client" at bounding box center [156, 95] width 181 height 18
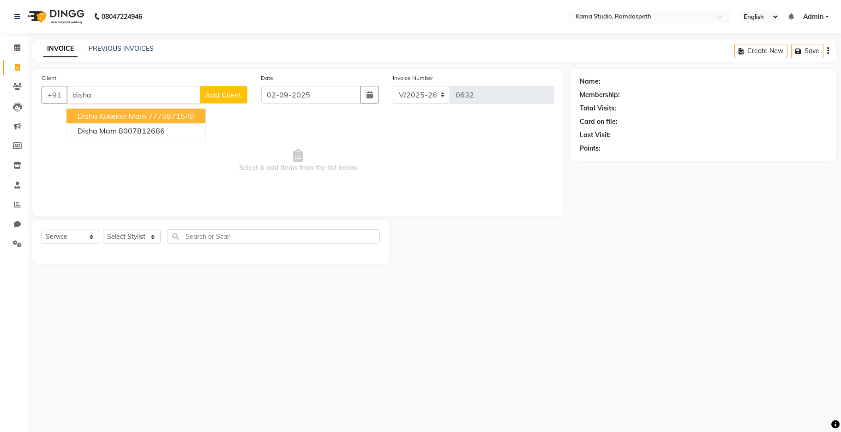
click at [114, 114] on span "Disha Kukekar mam" at bounding box center [112, 115] width 69 height 9
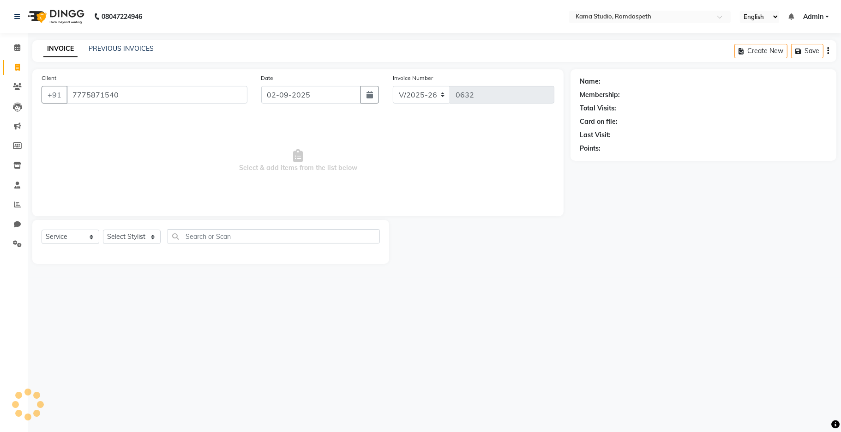
type input "7775871540"
select select "1: Object"
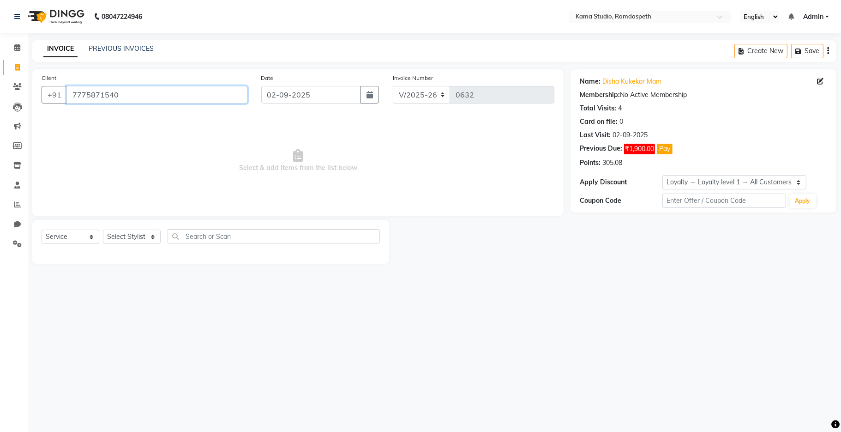
drag, startPoint x: 136, startPoint y: 92, endPoint x: 69, endPoint y: 91, distance: 66.5
click at [69, 91] on input "7775871540" at bounding box center [156, 95] width 181 height 18
click at [97, 48] on link "PREVIOUS INVOICES" at bounding box center [121, 48] width 65 height 8
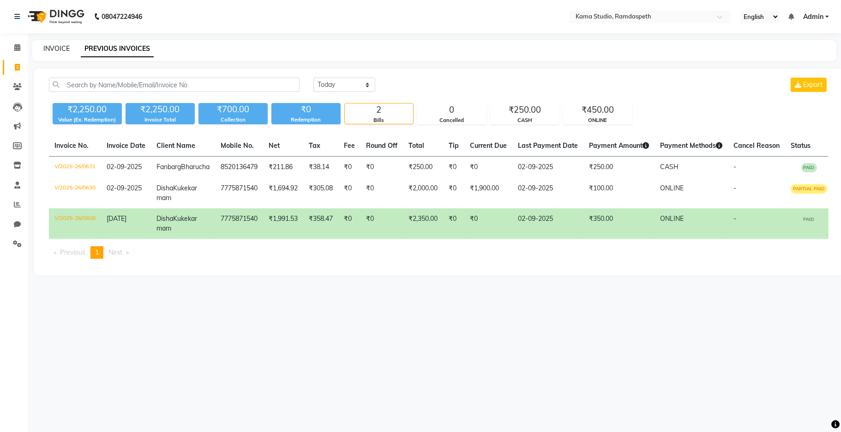
click at [58, 51] on link "INVOICE" at bounding box center [56, 48] width 26 height 8
select select "service"
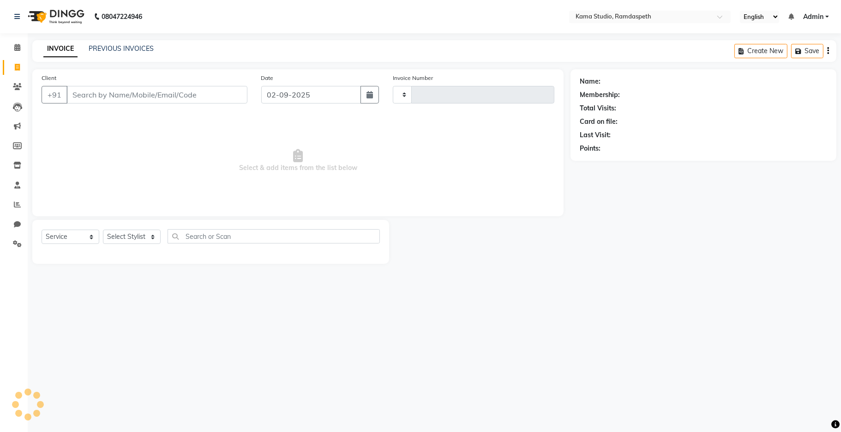
type input "0632"
select select "7582"
